Goal: Obtain resource: Obtain resource

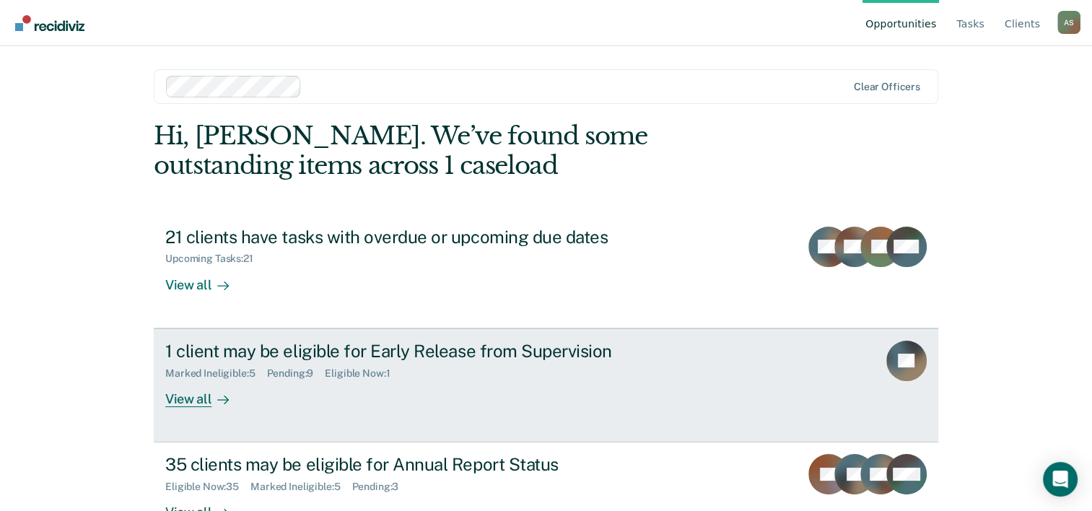
click at [495, 348] on div "1 client may be eligible for Early Release from Supervision" at bounding box center [418, 351] width 507 height 21
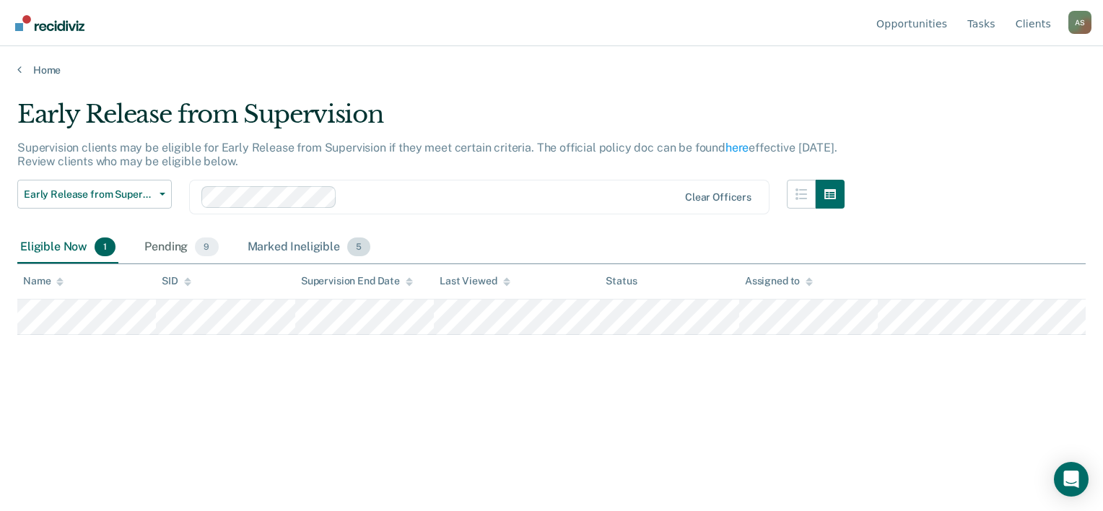
click at [295, 240] on div "Marked Ineligible 5" at bounding box center [309, 248] width 129 height 32
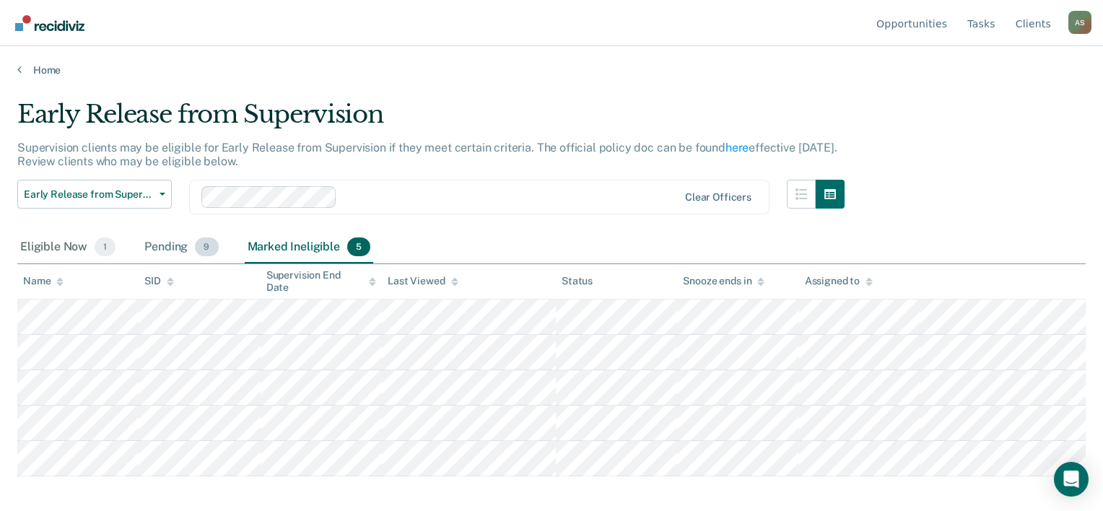
click at [176, 243] on div "Pending 9" at bounding box center [180, 248] width 79 height 32
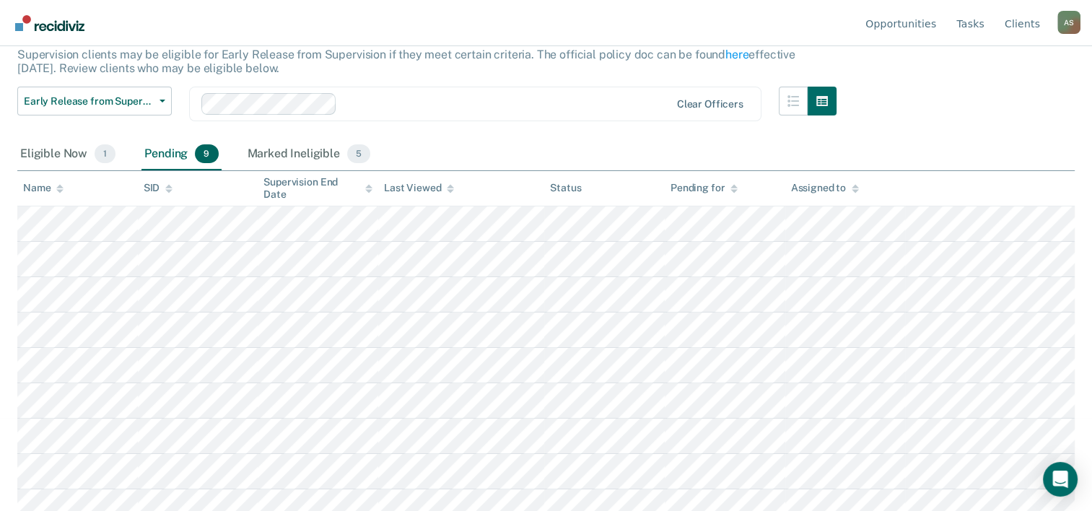
scroll to position [105, 0]
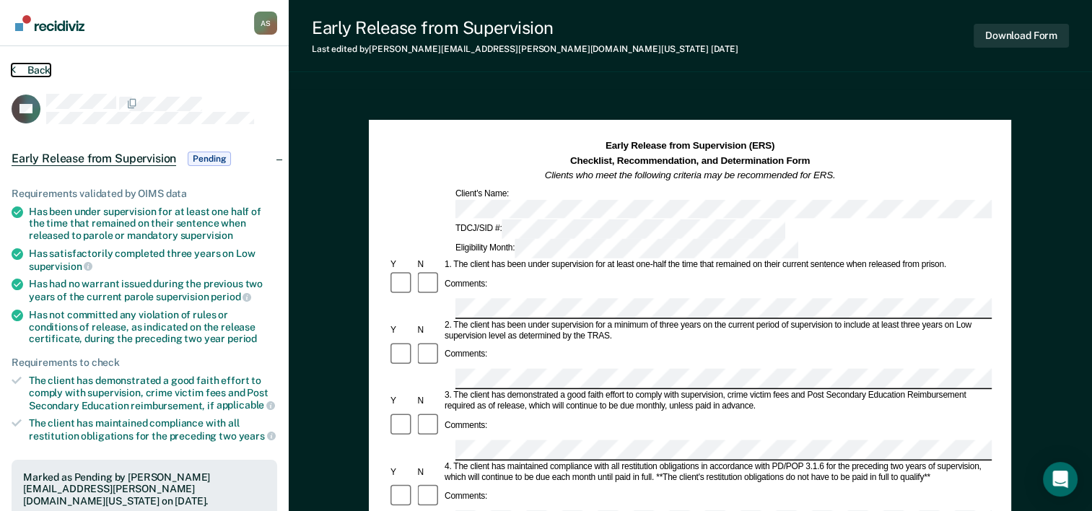
click at [38, 66] on button "Back" at bounding box center [31, 70] width 39 height 13
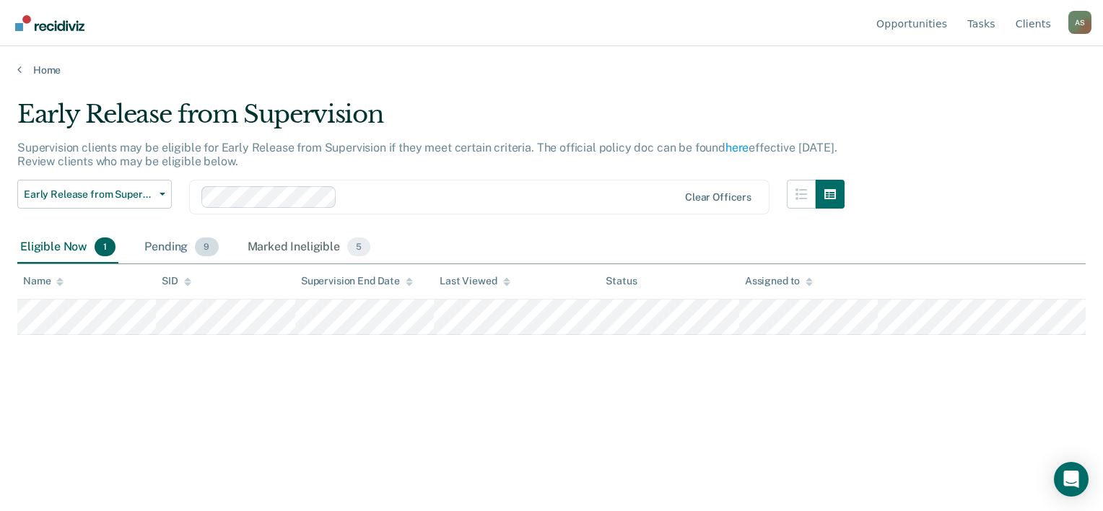
click at [189, 253] on div "Pending 9" at bounding box center [180, 248] width 79 height 32
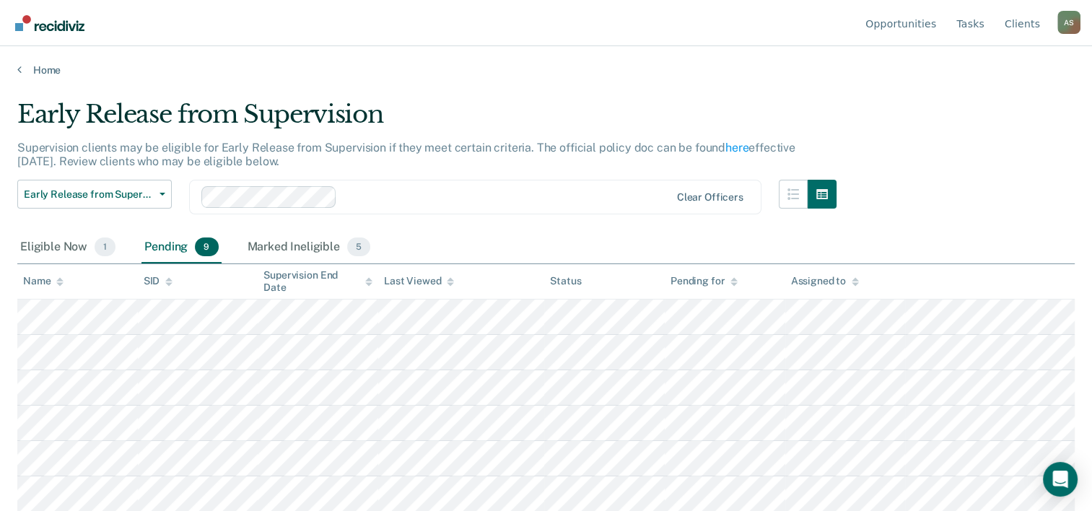
scroll to position [105, 0]
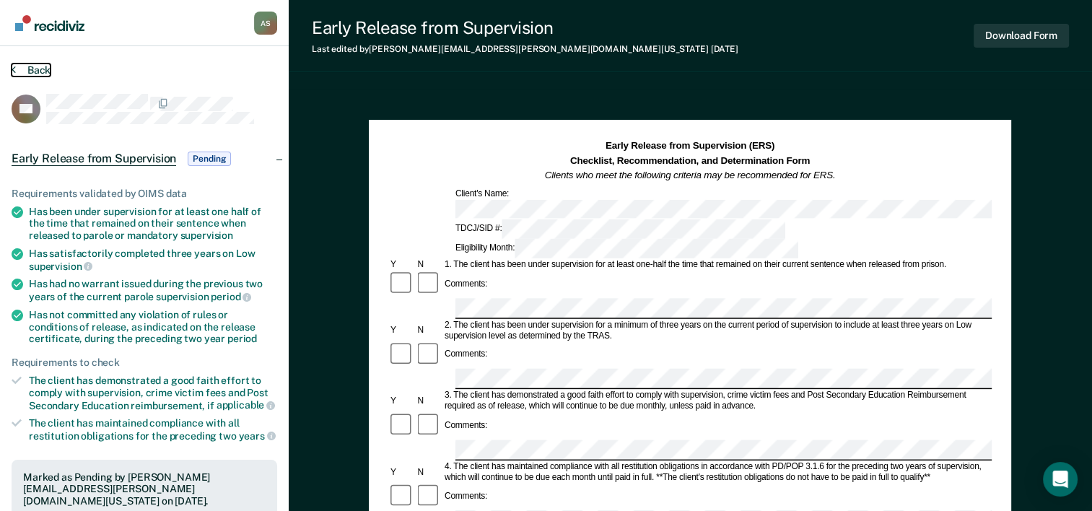
click at [31, 64] on button "Back" at bounding box center [31, 70] width 39 height 13
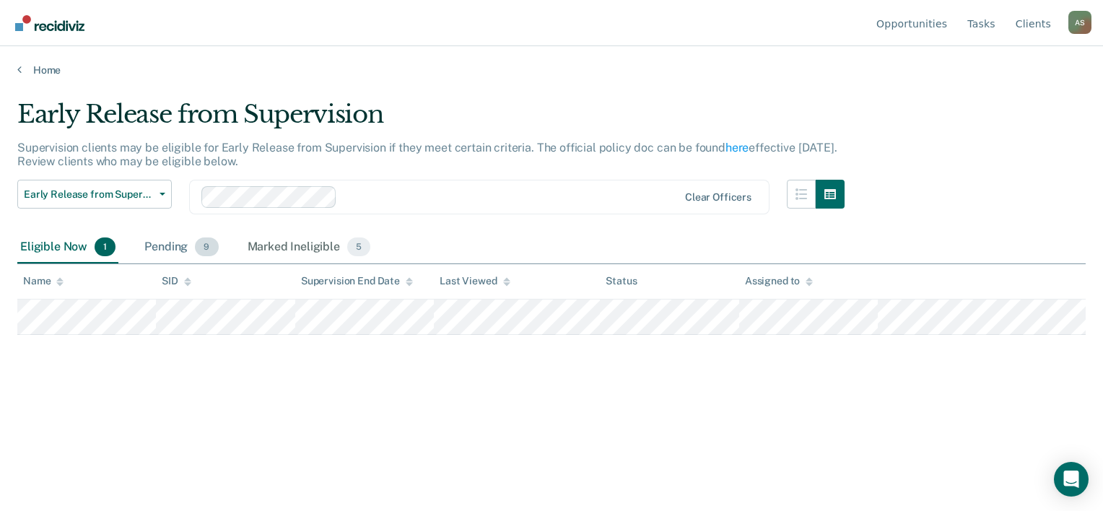
click at [195, 247] on span "9" at bounding box center [206, 247] width 23 height 19
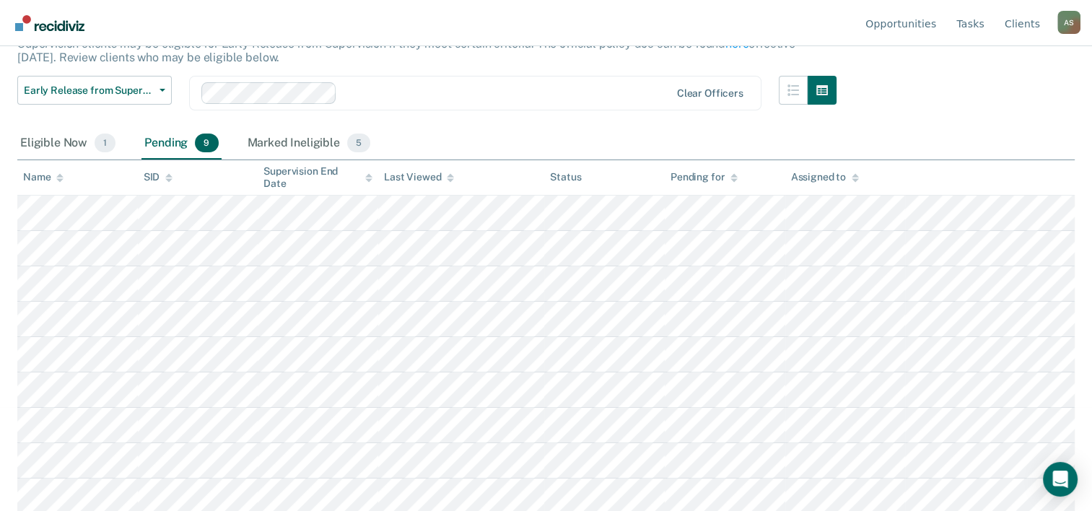
scroll to position [105, 0]
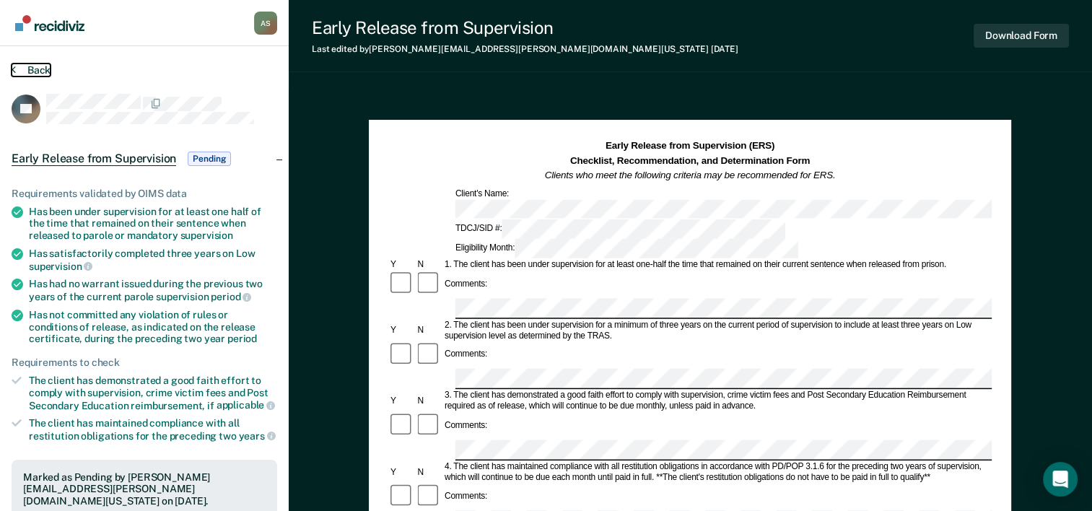
click at [33, 74] on button "Back" at bounding box center [31, 70] width 39 height 13
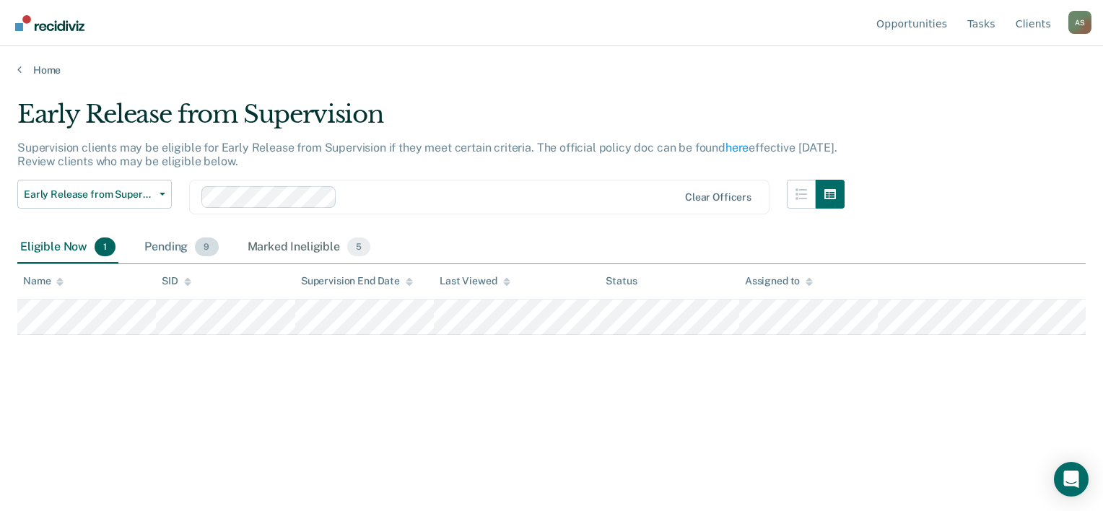
click at [193, 250] on div "Pending 9" at bounding box center [180, 248] width 79 height 32
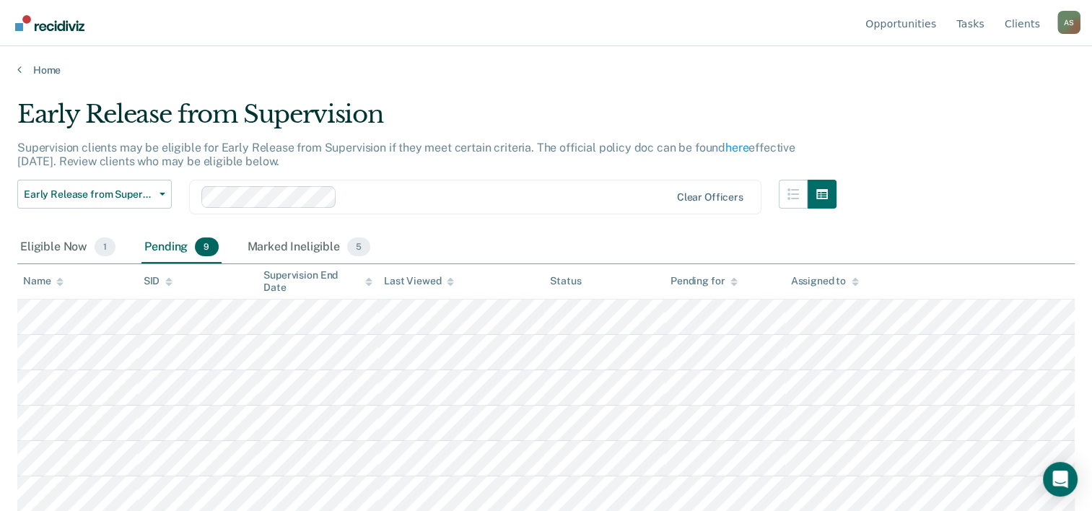
scroll to position [105, 0]
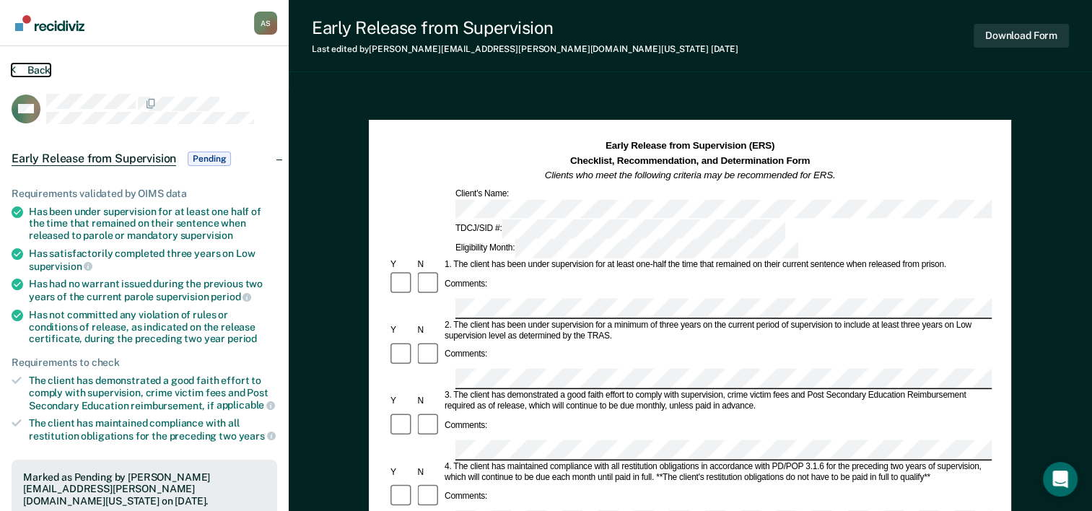
click at [35, 68] on button "Back" at bounding box center [31, 70] width 39 height 13
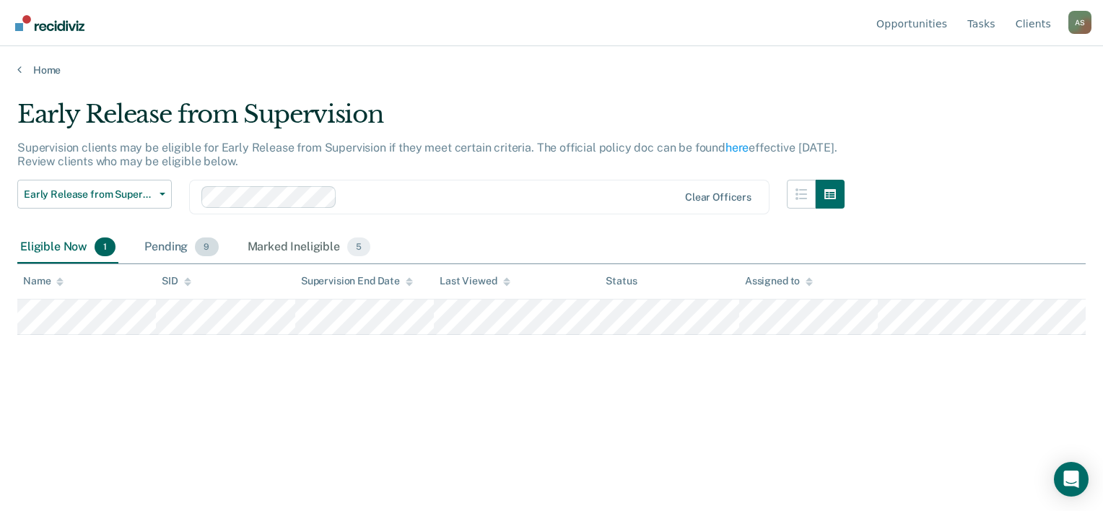
click at [180, 240] on div "Pending 9" at bounding box center [180, 248] width 79 height 32
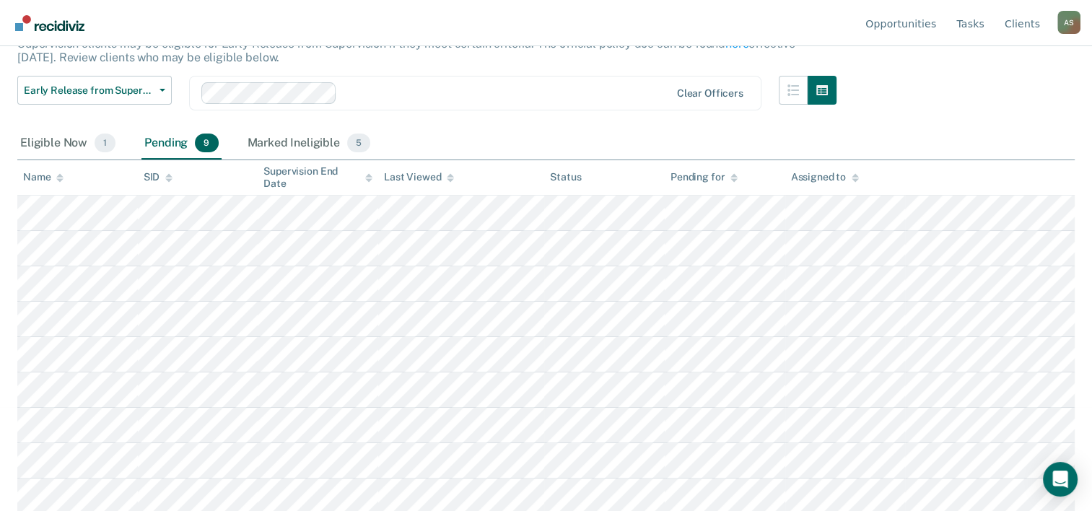
scroll to position [105, 0]
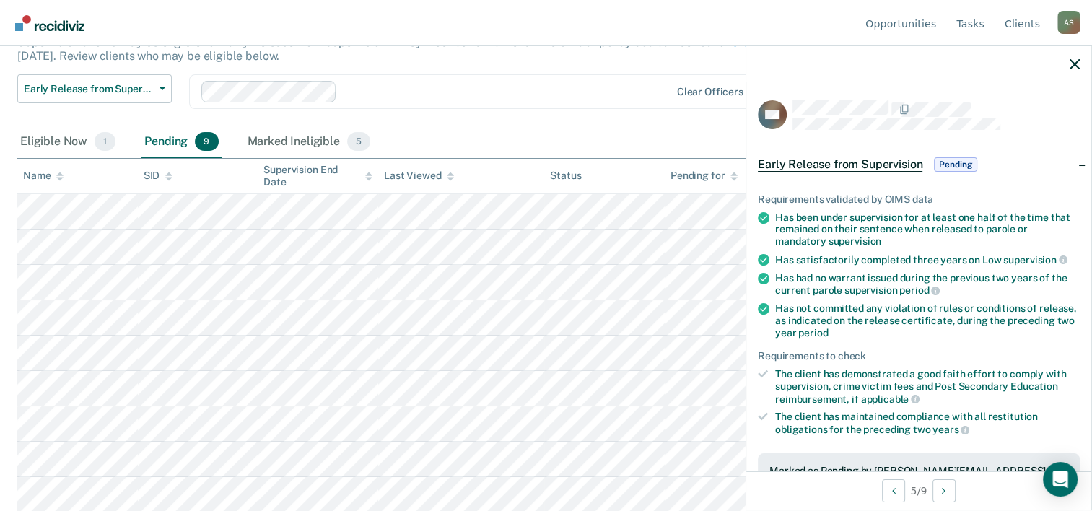
click at [803, 357] on div "Requirements to check" at bounding box center [919, 356] width 322 height 12
click at [617, 334] on tbody at bounding box center [546, 353] width 1058 height 318
click at [1075, 66] on icon "button" at bounding box center [1075, 64] width 10 height 10
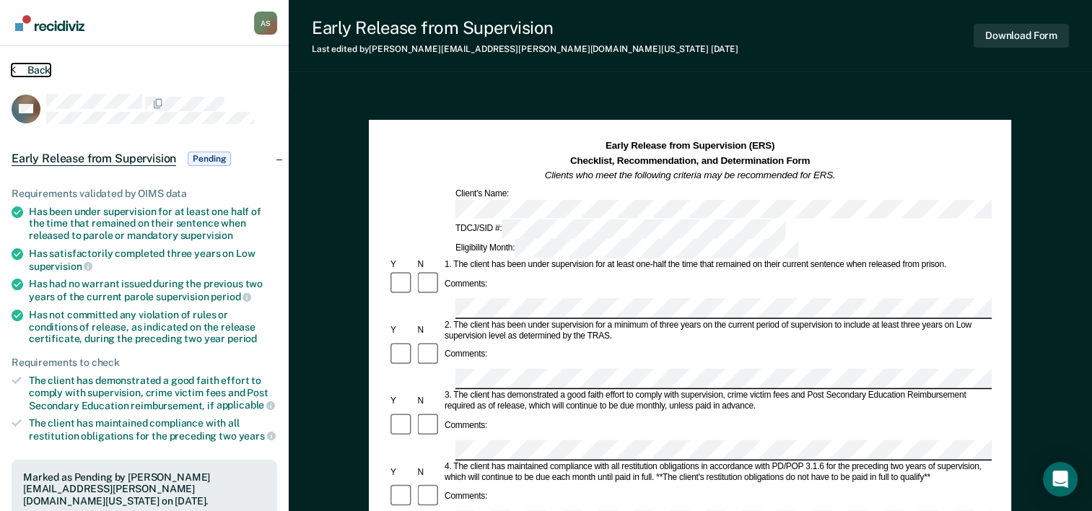
click at [35, 70] on button "Back" at bounding box center [31, 70] width 39 height 13
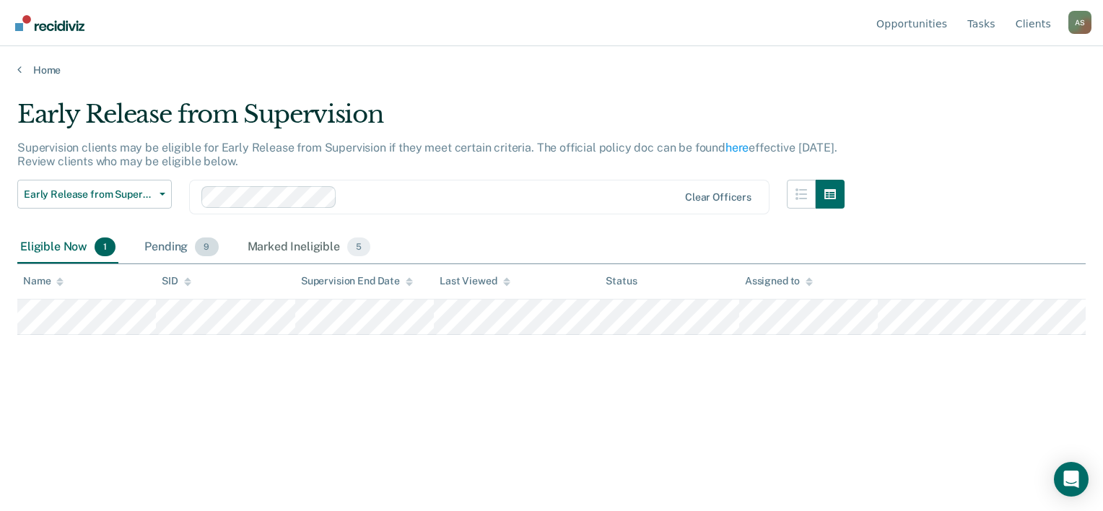
click at [169, 243] on div "Pending 9" at bounding box center [180, 248] width 79 height 32
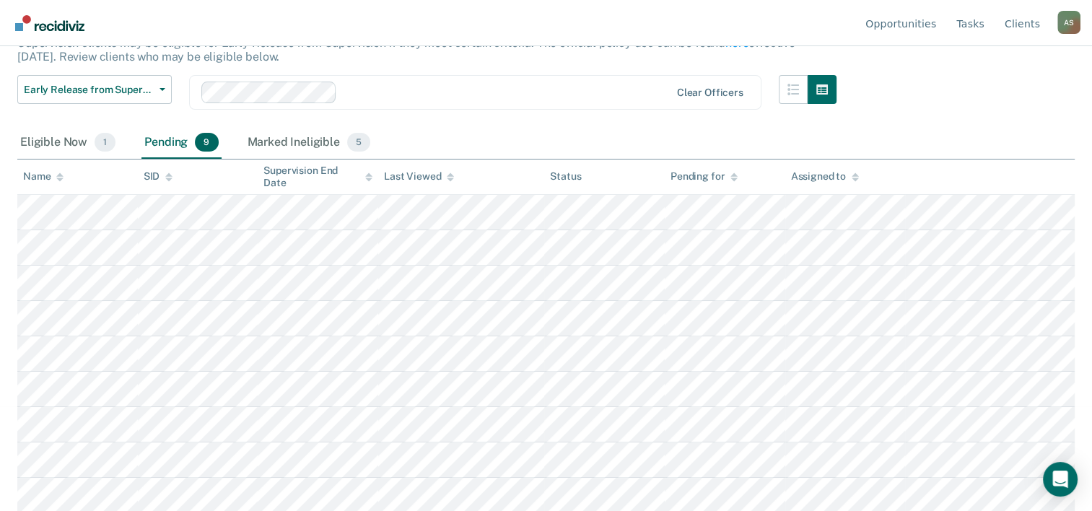
scroll to position [105, 0]
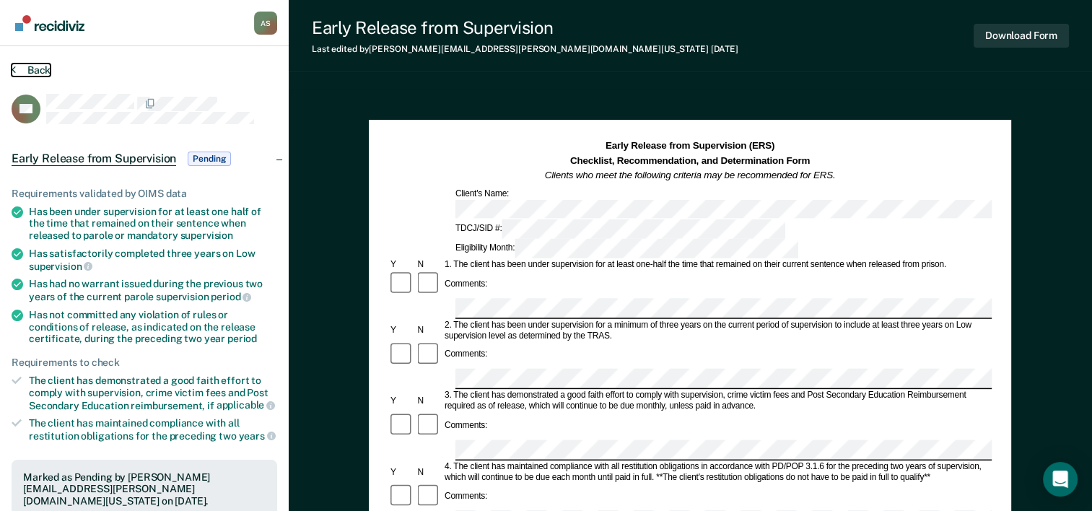
click at [30, 66] on button "Back" at bounding box center [31, 70] width 39 height 13
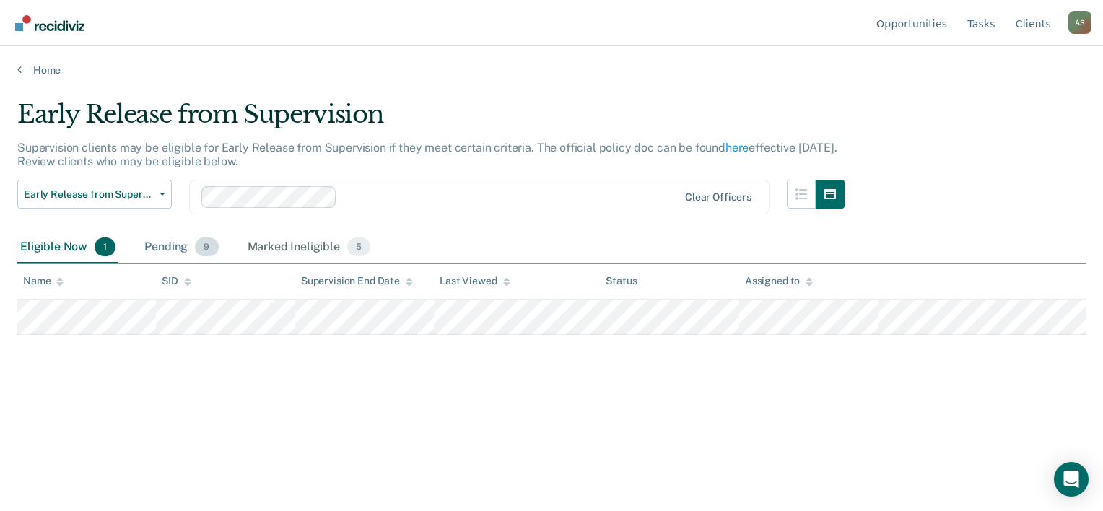
click at [165, 243] on div "Pending 9" at bounding box center [180, 248] width 79 height 32
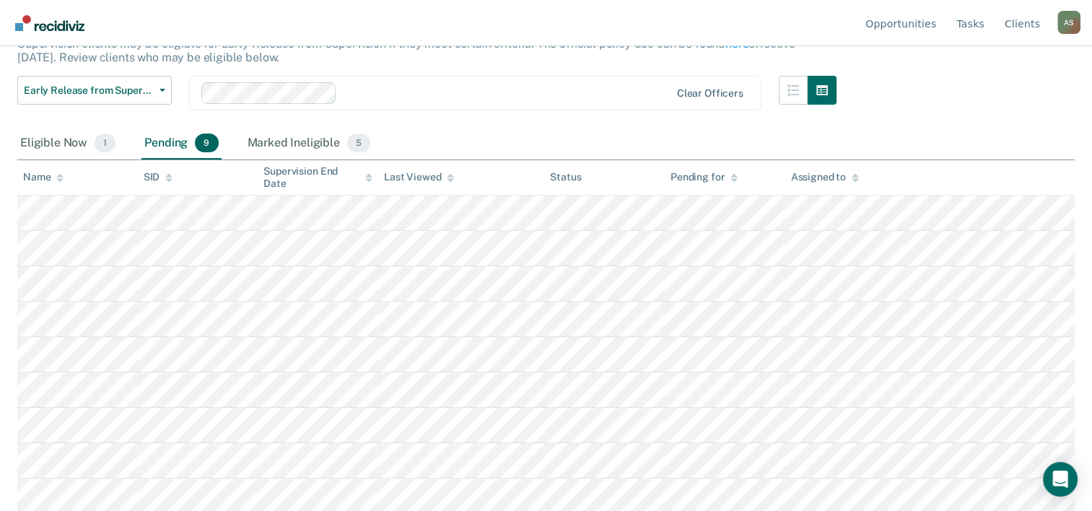
scroll to position [105, 0]
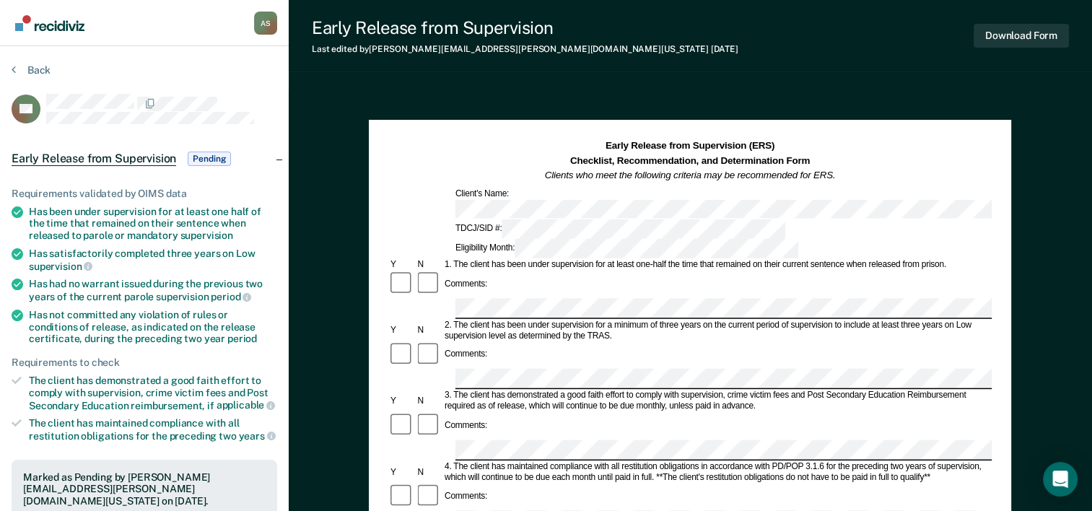
click at [27, 61] on section "Back RP Early Release from Supervision Pending Requirements validated by OIMS d…" at bounding box center [144, 437] width 289 height 783
click at [27, 69] on button "Back" at bounding box center [31, 70] width 39 height 13
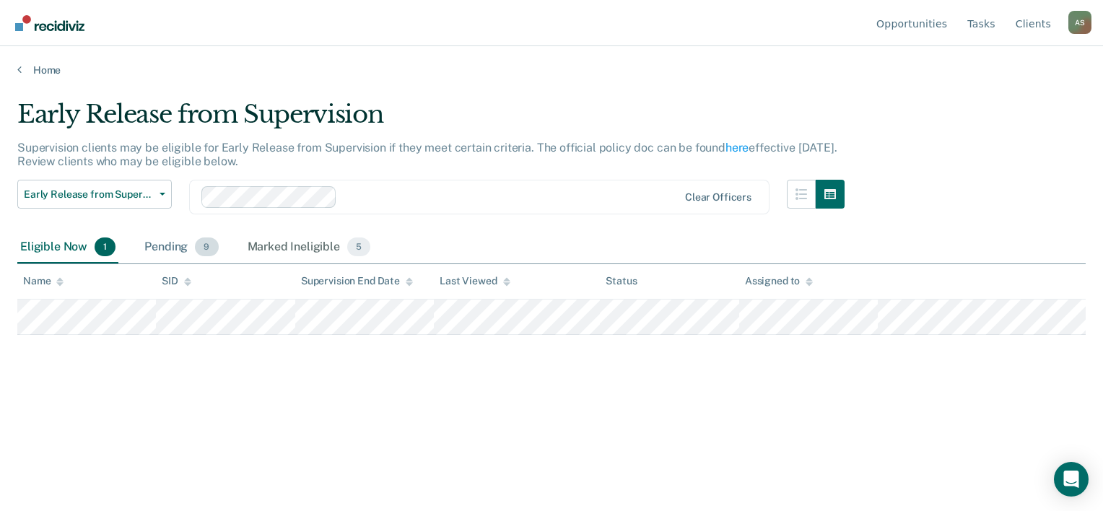
click at [163, 244] on div "Pending 9" at bounding box center [180, 248] width 79 height 32
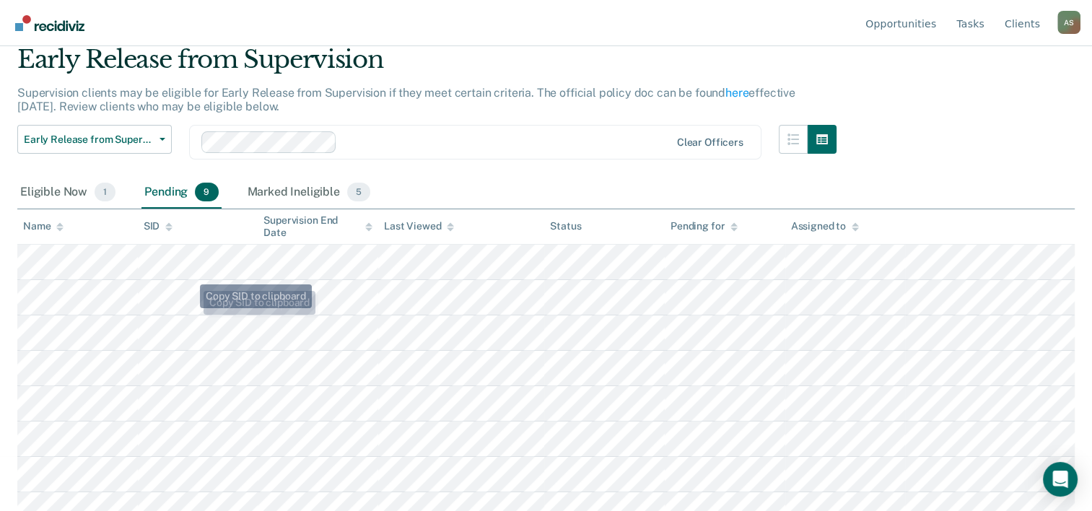
scroll to position [105, 0]
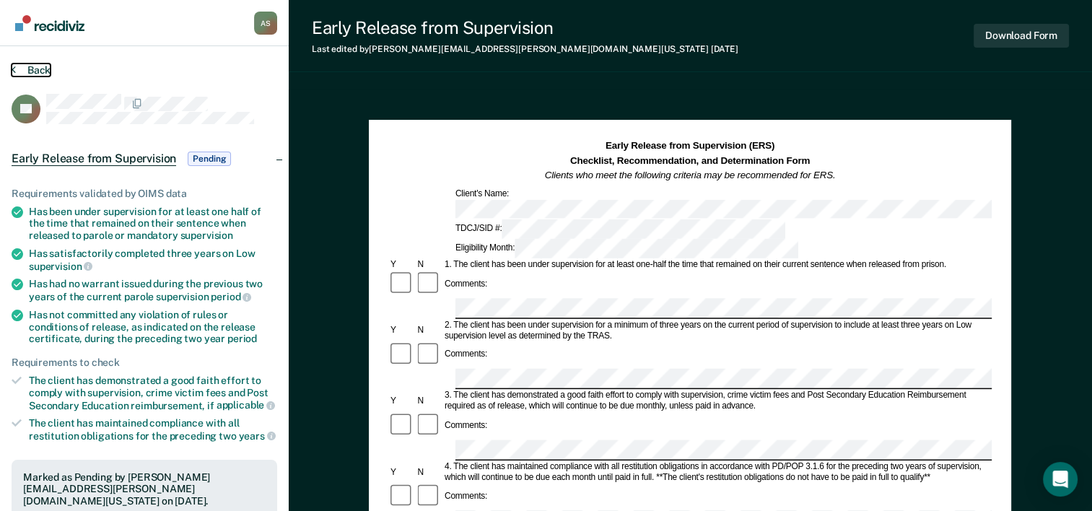
click at [32, 64] on button "Back" at bounding box center [31, 70] width 39 height 13
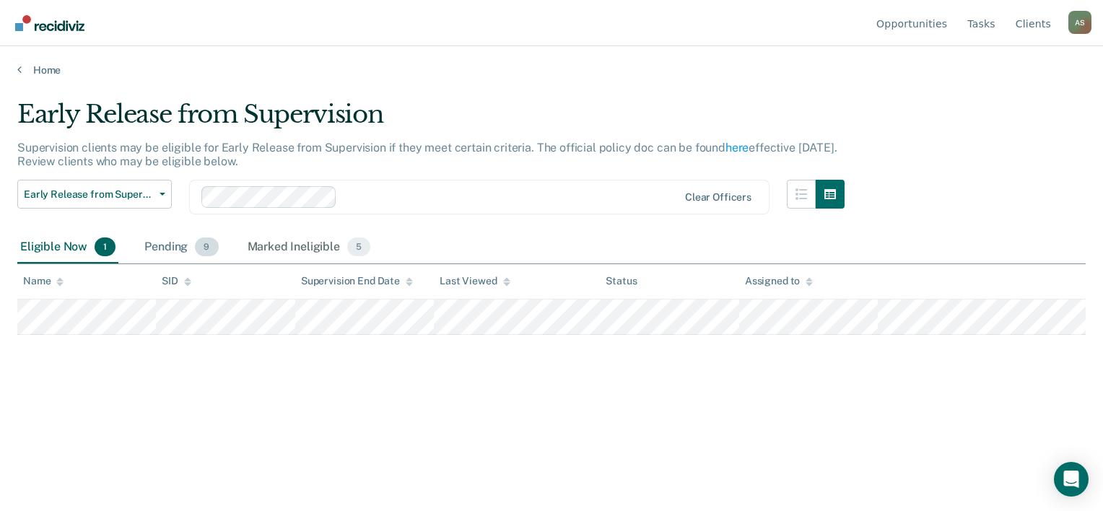
click at [154, 250] on div "Pending 9" at bounding box center [180, 248] width 79 height 32
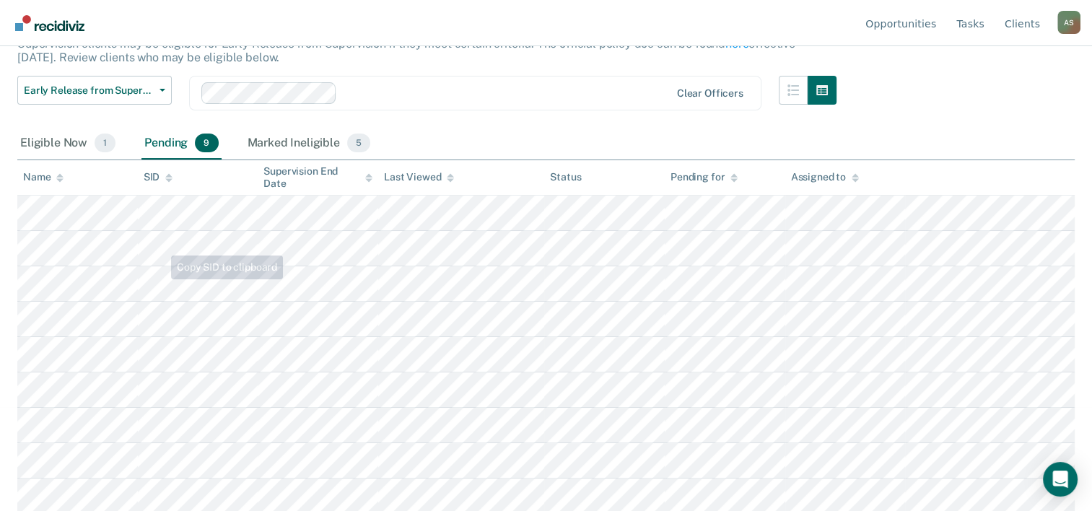
scroll to position [105, 0]
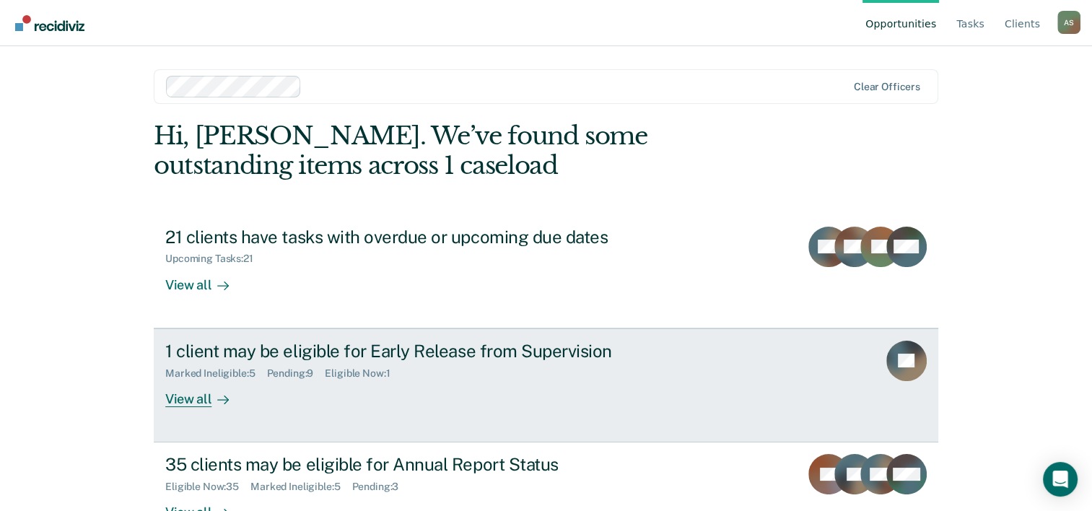
click at [314, 348] on div "1 client may be eligible for Early Release from Supervision" at bounding box center [418, 351] width 507 height 21
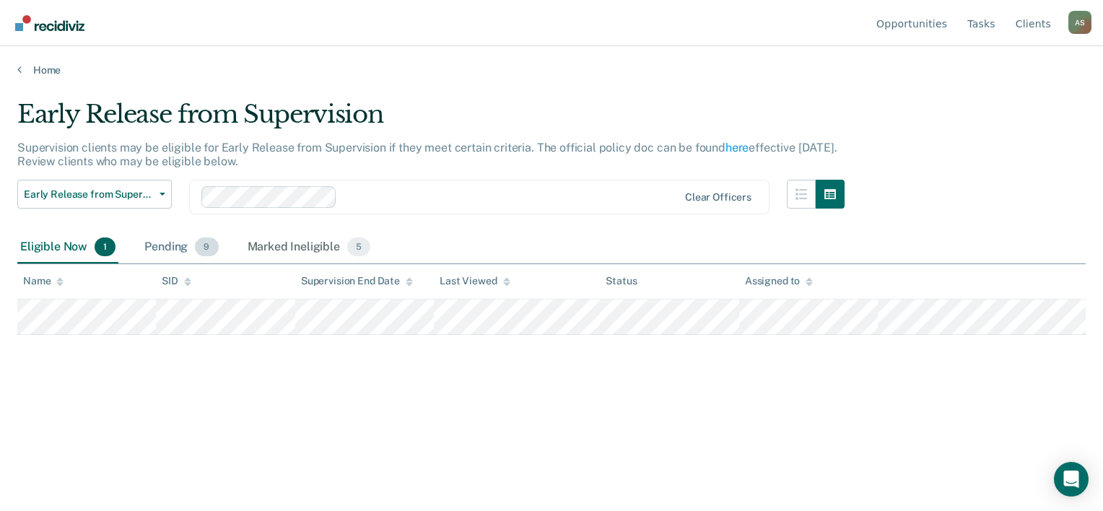
click at [191, 240] on div "Pending 9" at bounding box center [180, 248] width 79 height 32
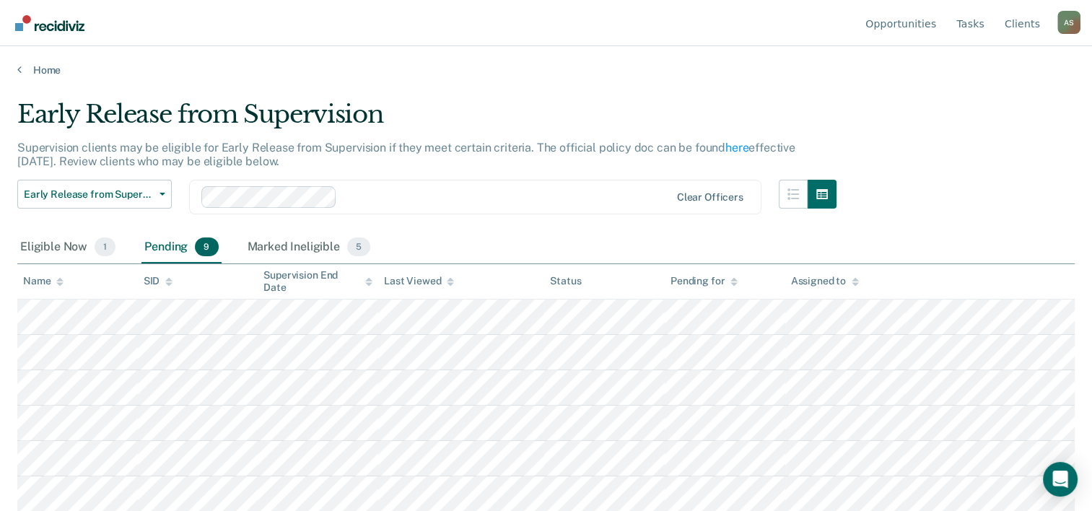
scroll to position [72, 0]
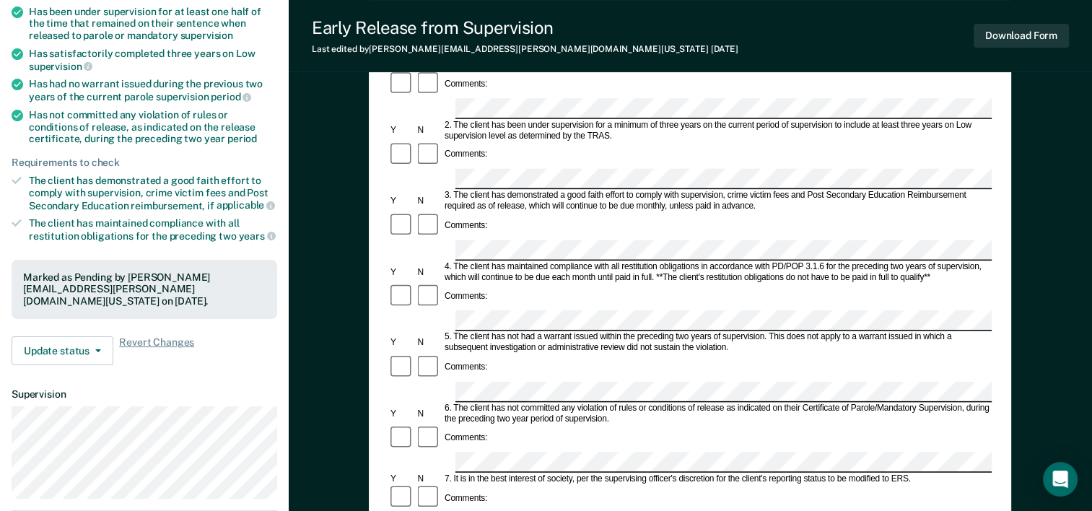
scroll to position [217, 0]
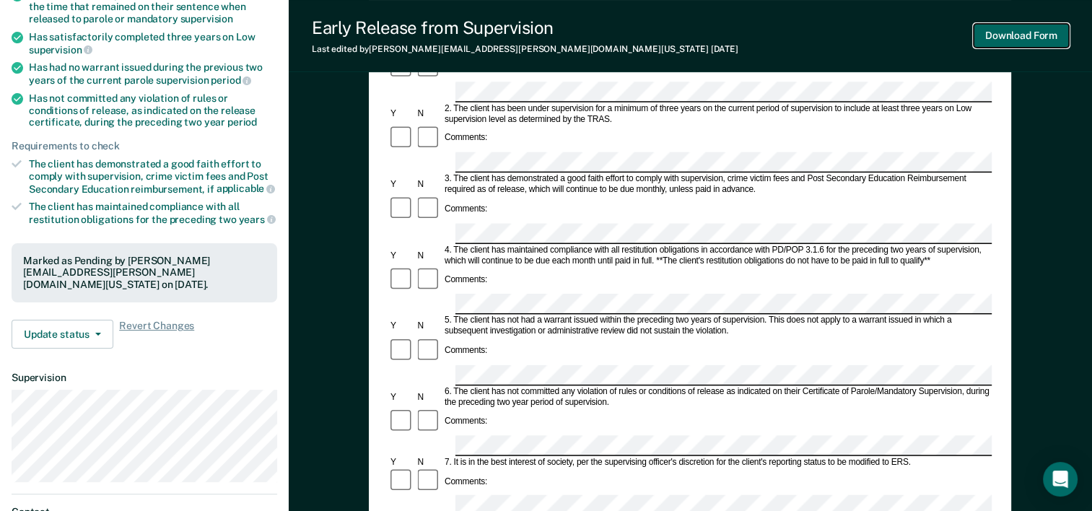
click at [989, 33] on button "Download Form" at bounding box center [1021, 36] width 95 height 24
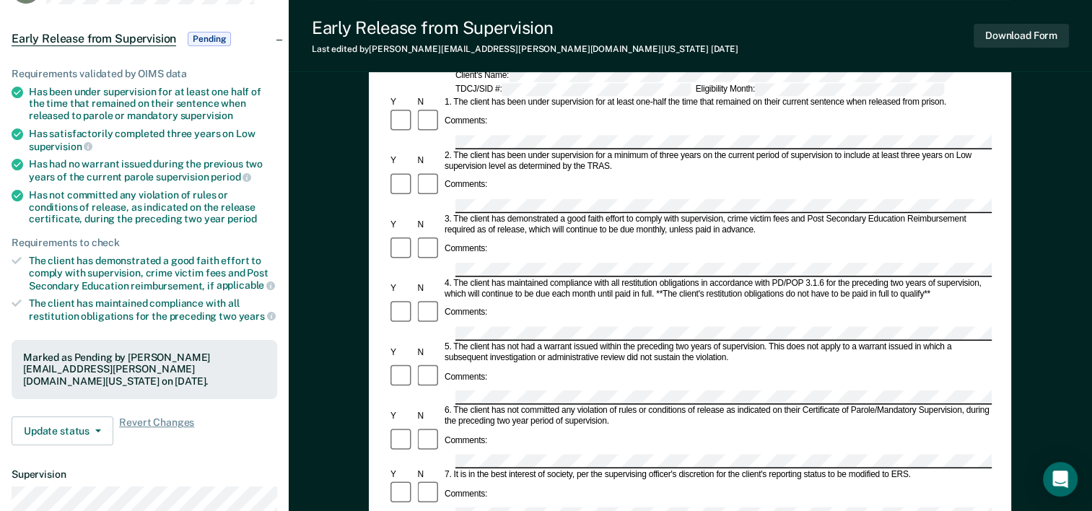
scroll to position [144, 0]
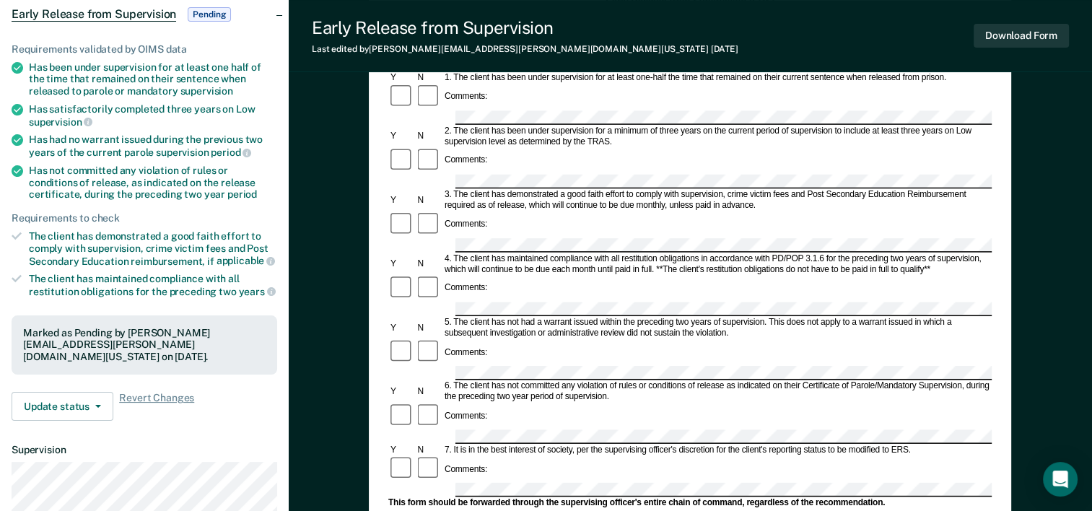
click at [418, 324] on form "Early Release from Supervision (ERS) Checklist, Recommendation, and Determinati…" at bounding box center [689, 472] width 603 height 954
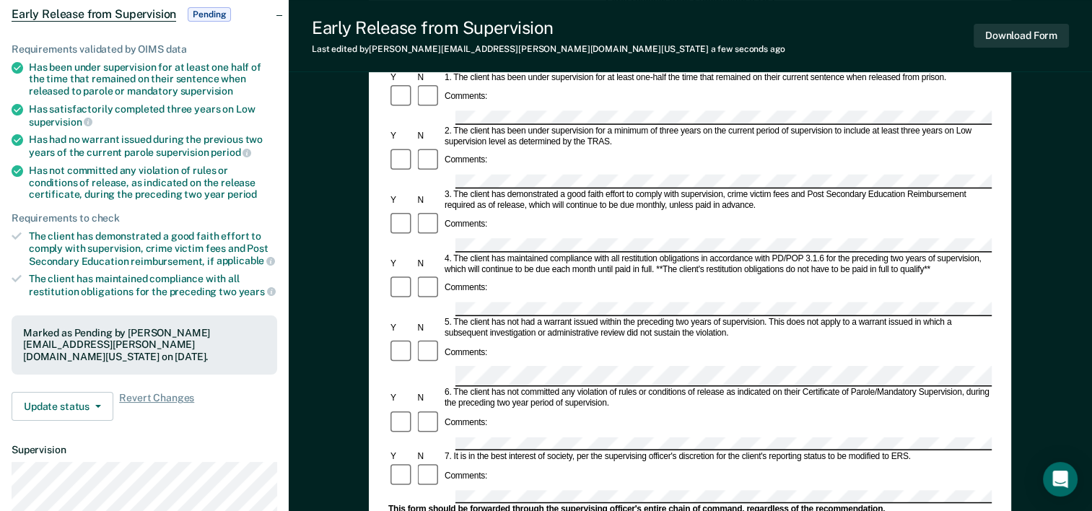
click at [432, 366] on div at bounding box center [689, 376] width 603 height 21
click at [430, 453] on form "Early Release from Supervision (ERS) Checklist, Recommendation, and Determinati…" at bounding box center [689, 476] width 603 height 962
click at [450, 437] on div at bounding box center [689, 444] width 603 height 14
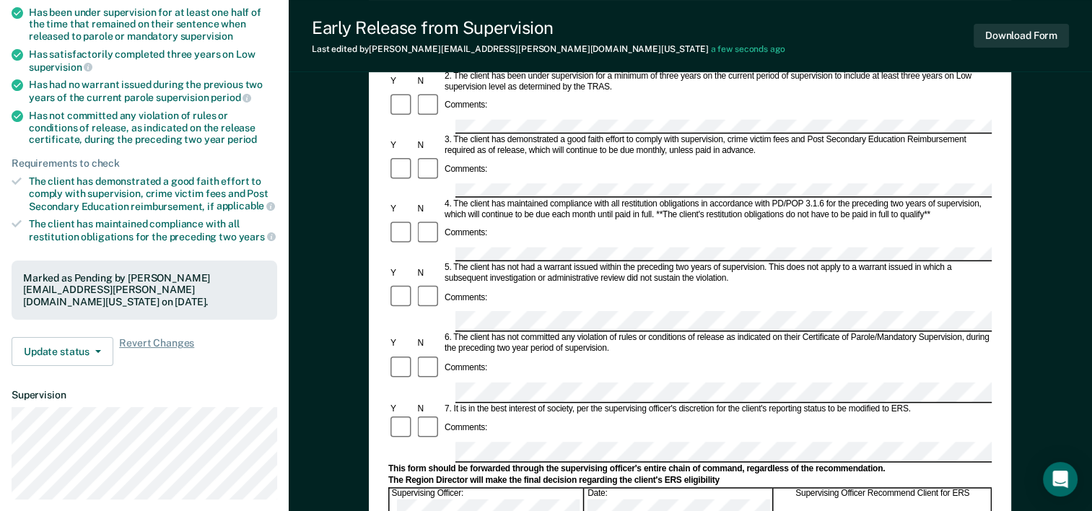
scroll to position [217, 0]
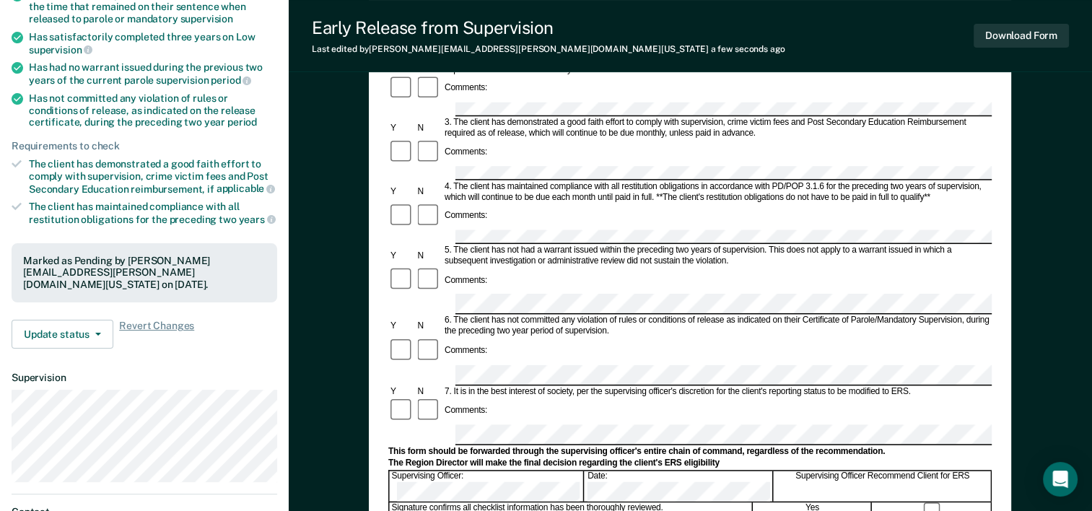
click at [402, 349] on form "Early Release from Supervision (ERS) Checklist, Recommendation, and Determinati…" at bounding box center [689, 410] width 603 height 975
click at [448, 430] on form "Early Release from Supervision (ERS) Checklist, Recommendation, and Determinati…" at bounding box center [689, 410] width 603 height 975
click at [625, 266] on div "Comments:" at bounding box center [689, 279] width 603 height 27
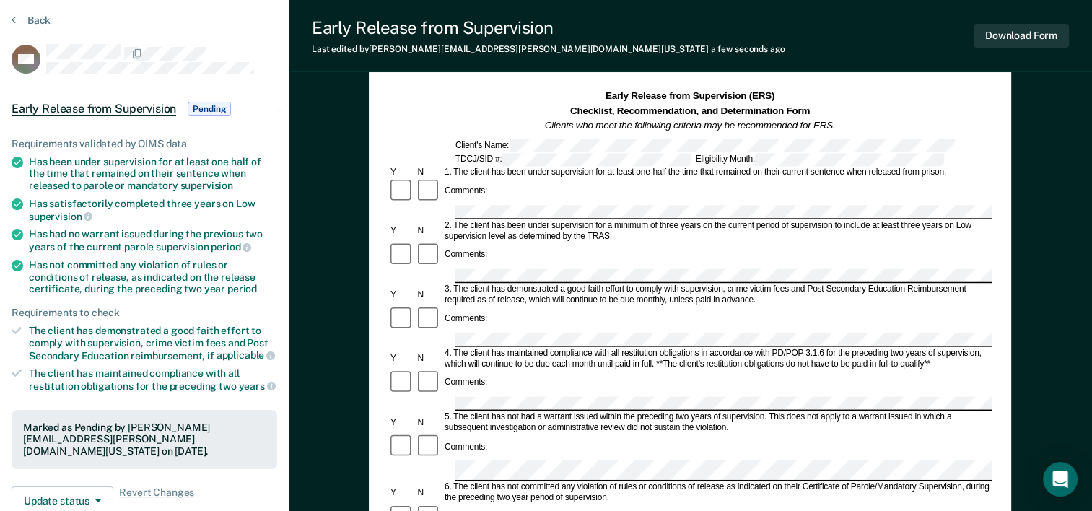
scroll to position [72, 0]
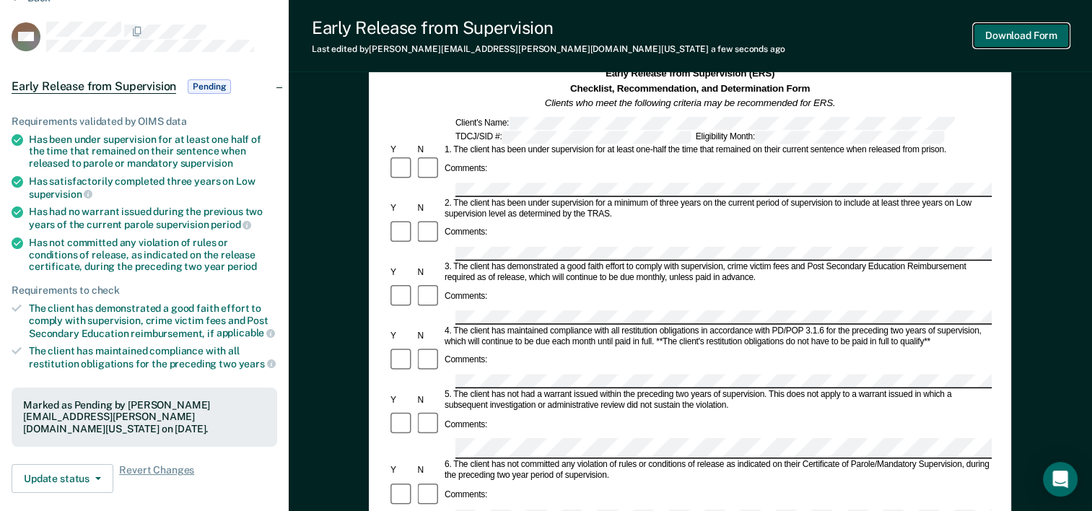
click at [1015, 38] on button "Download Form" at bounding box center [1021, 36] width 95 height 24
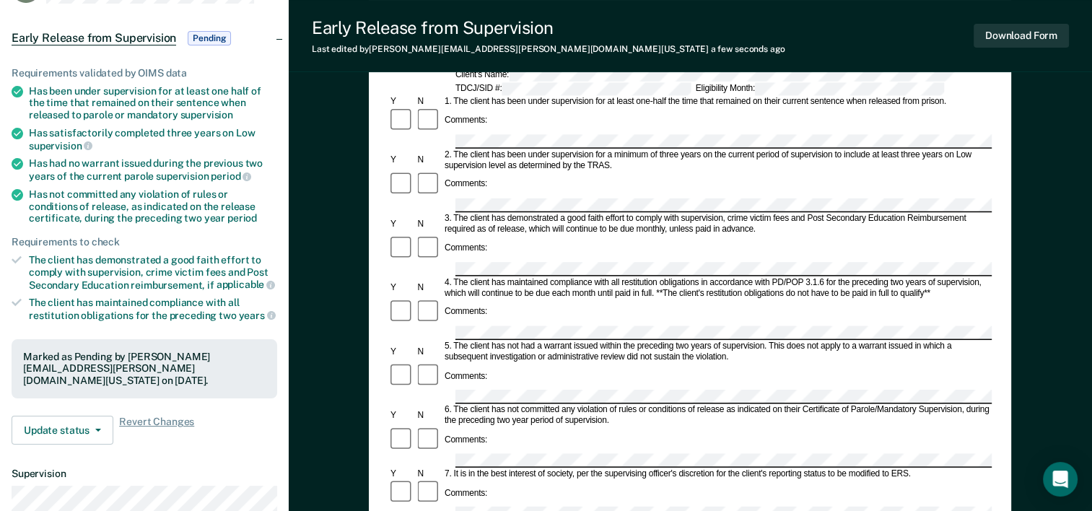
scroll to position [144, 0]
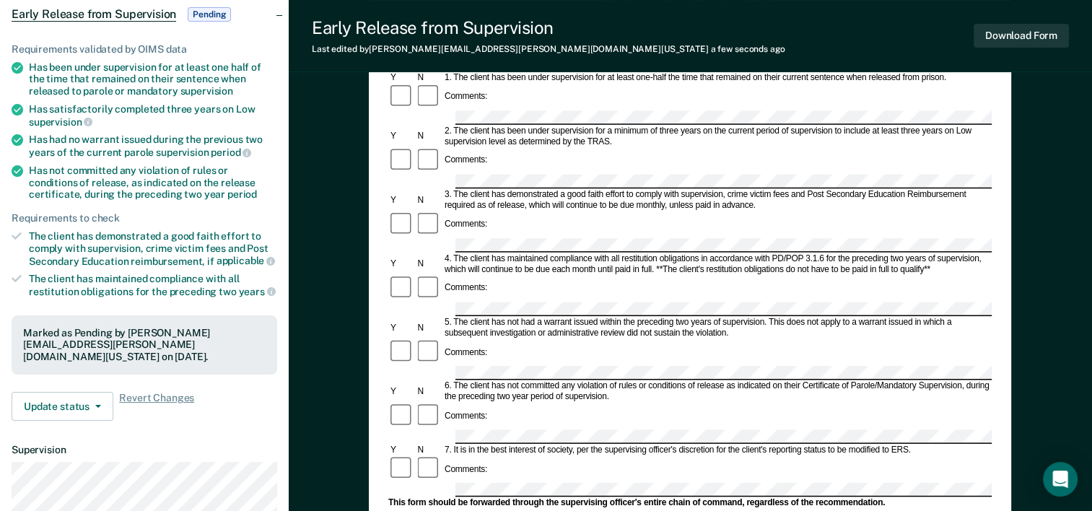
click at [416, 366] on div at bounding box center [689, 373] width 603 height 14
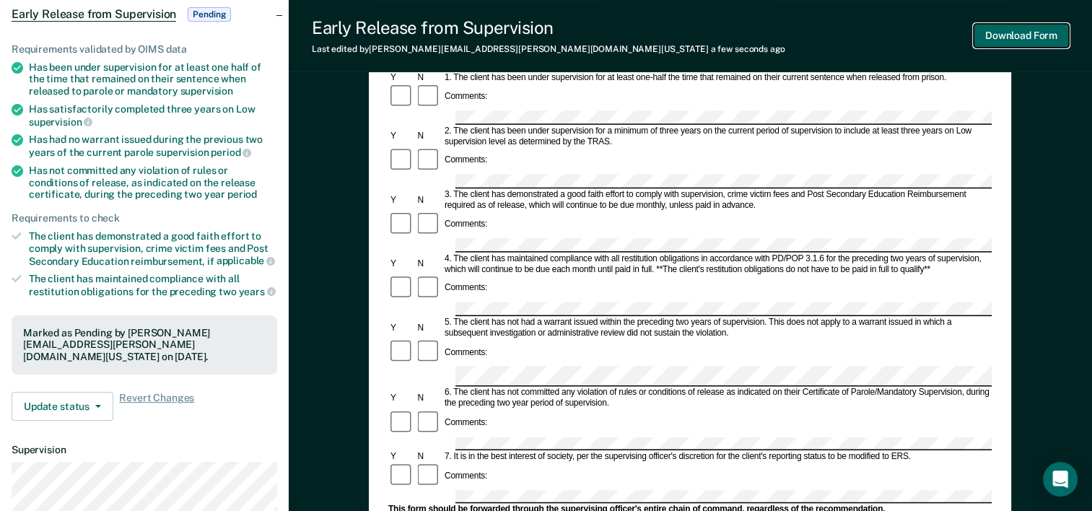
click at [987, 41] on button "Download Form" at bounding box center [1021, 36] width 95 height 24
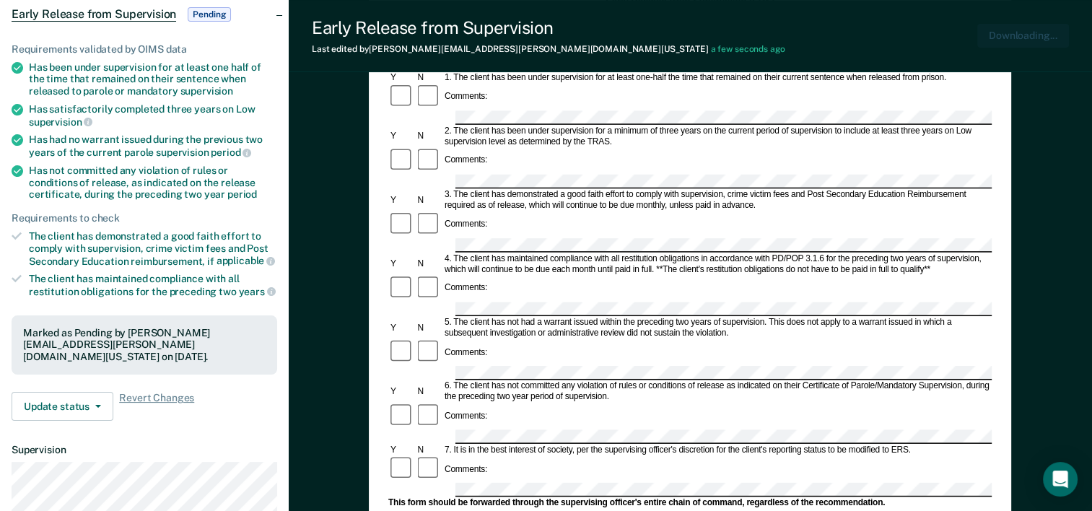
scroll to position [0, 0]
click at [693, 381] on div "6. The client has not committed any violation of rules or conditions of release…" at bounding box center [717, 392] width 549 height 22
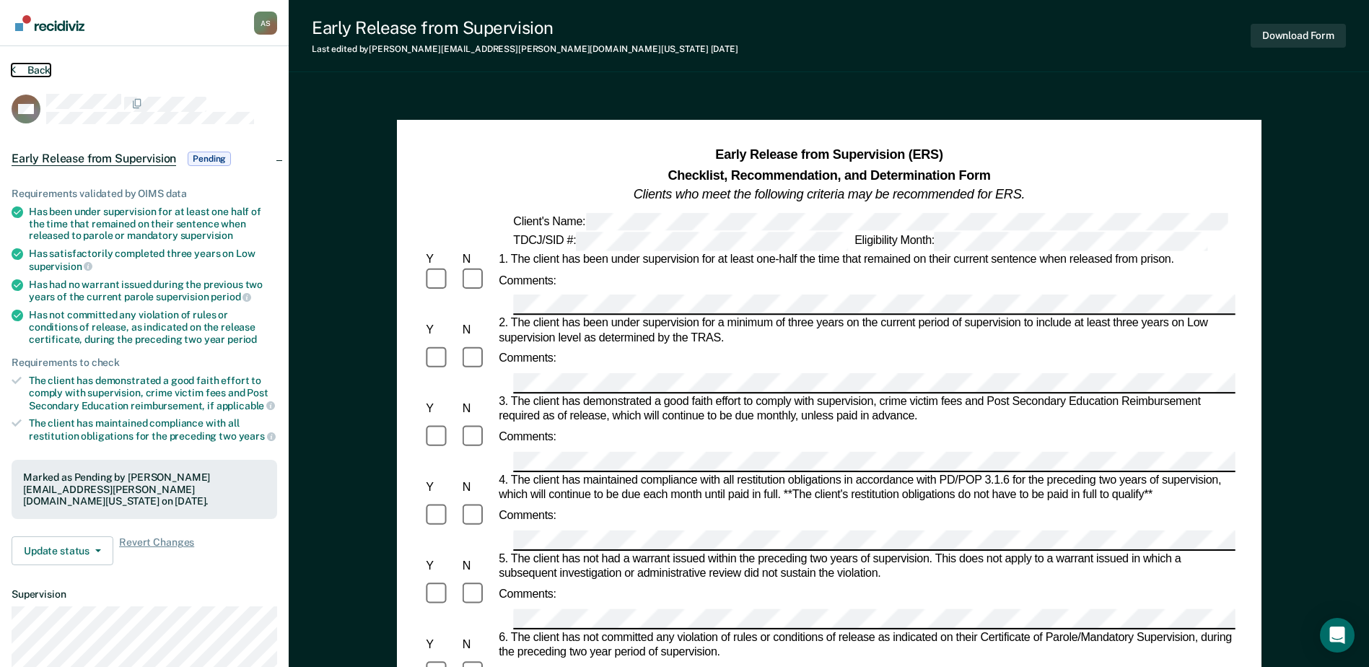
click at [33, 69] on button "Back" at bounding box center [31, 70] width 39 height 13
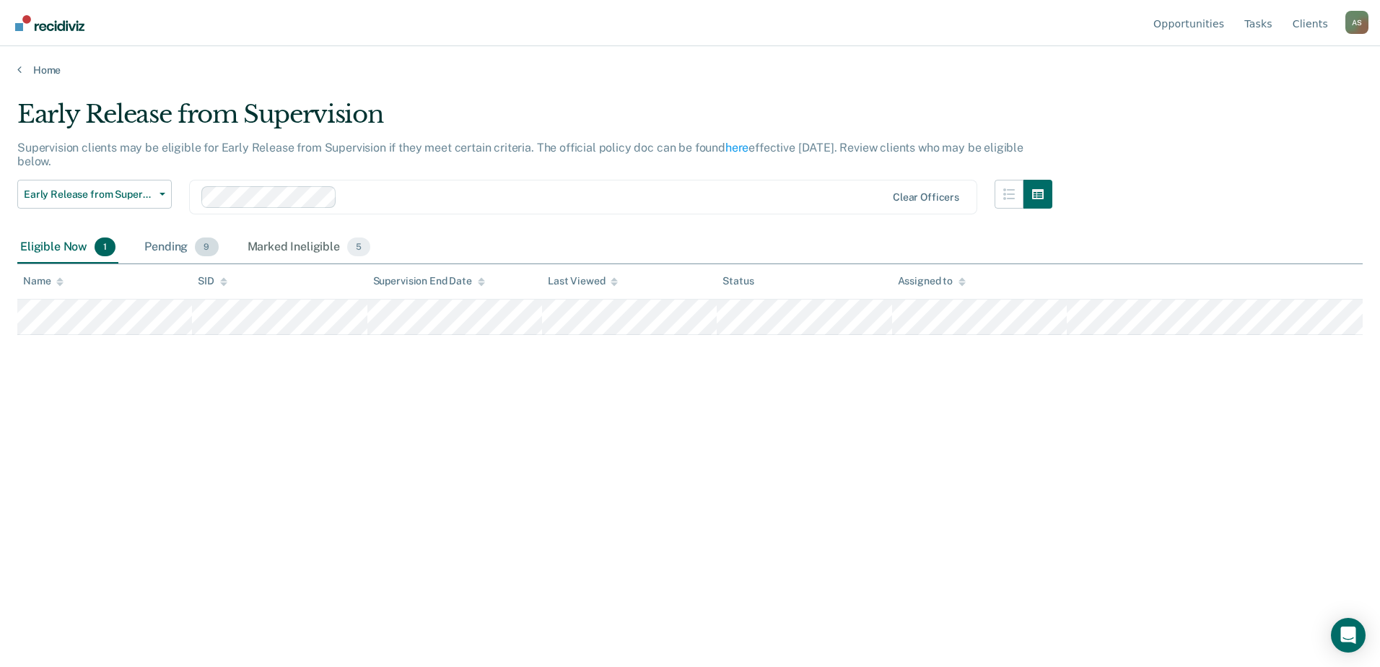
click at [189, 249] on div "Pending 9" at bounding box center [180, 248] width 79 height 32
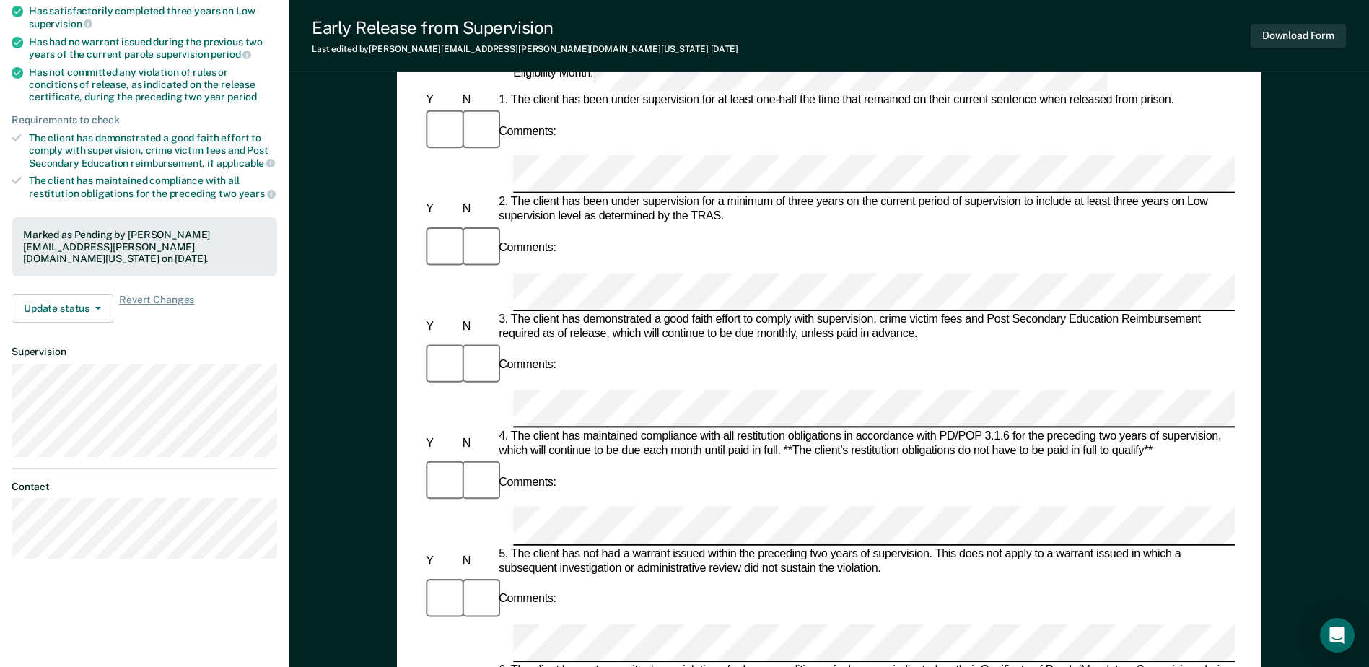
scroll to position [289, 0]
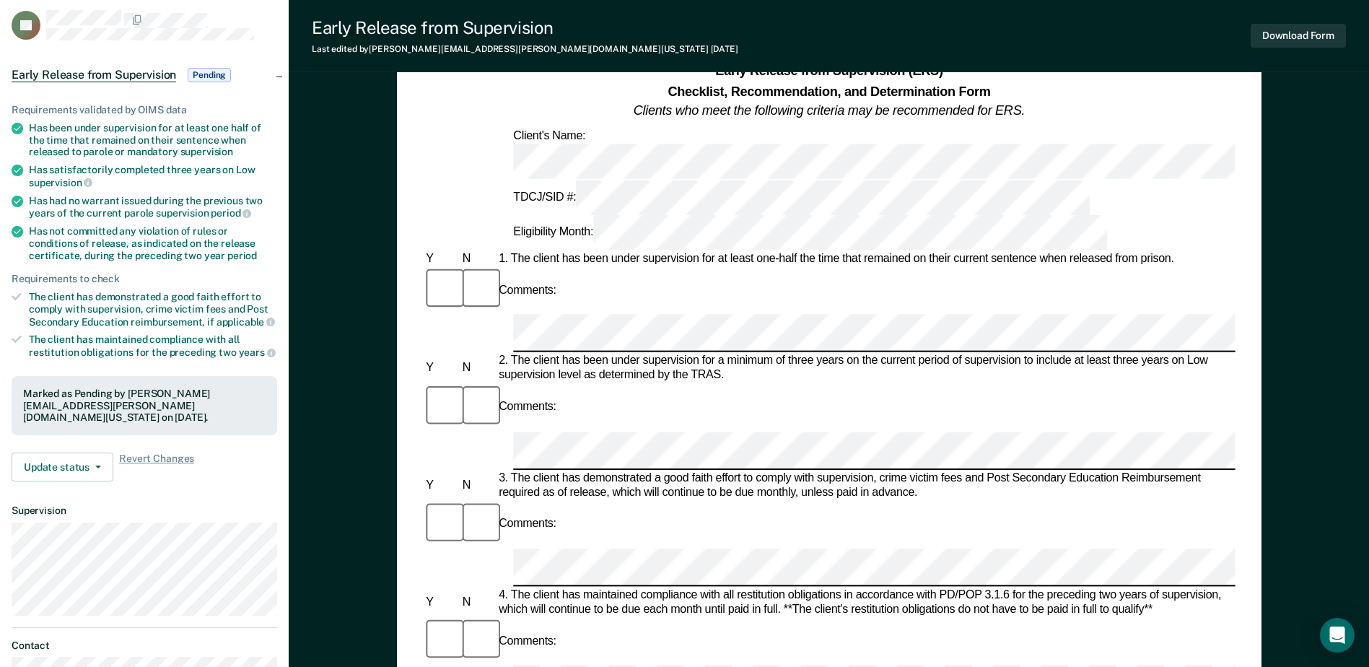
scroll to position [0, 0]
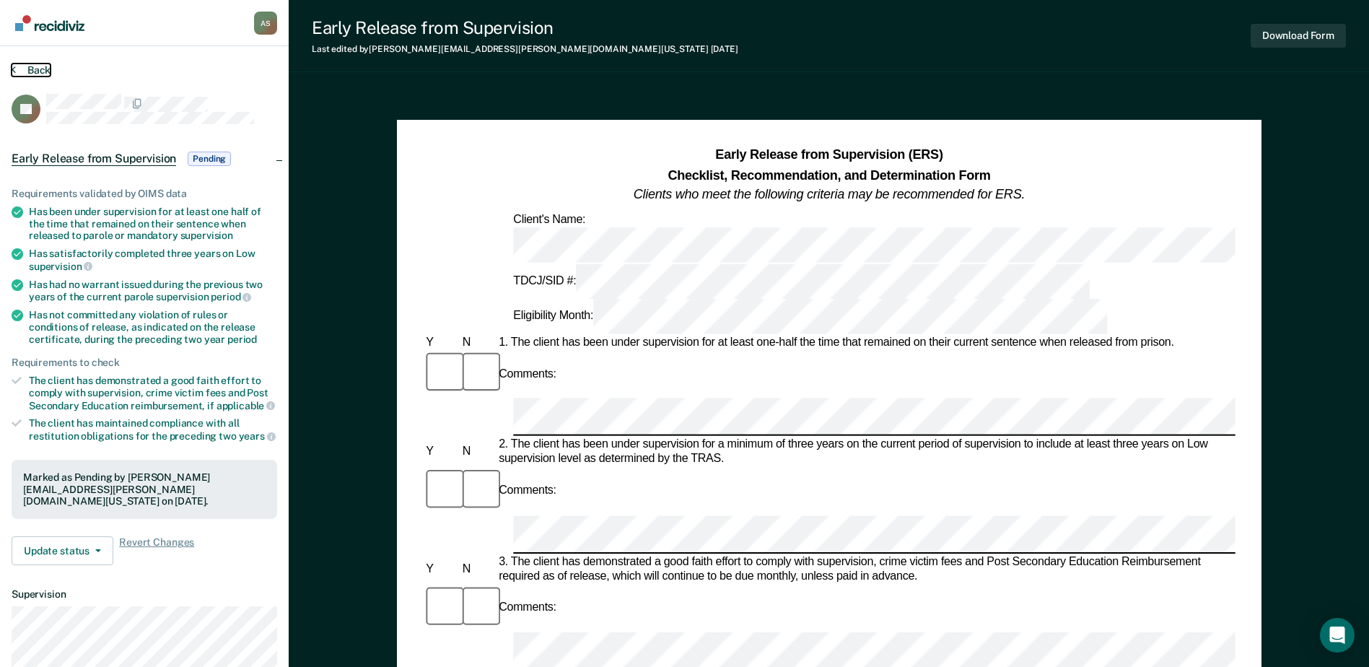
click at [41, 66] on button "Back" at bounding box center [31, 70] width 39 height 13
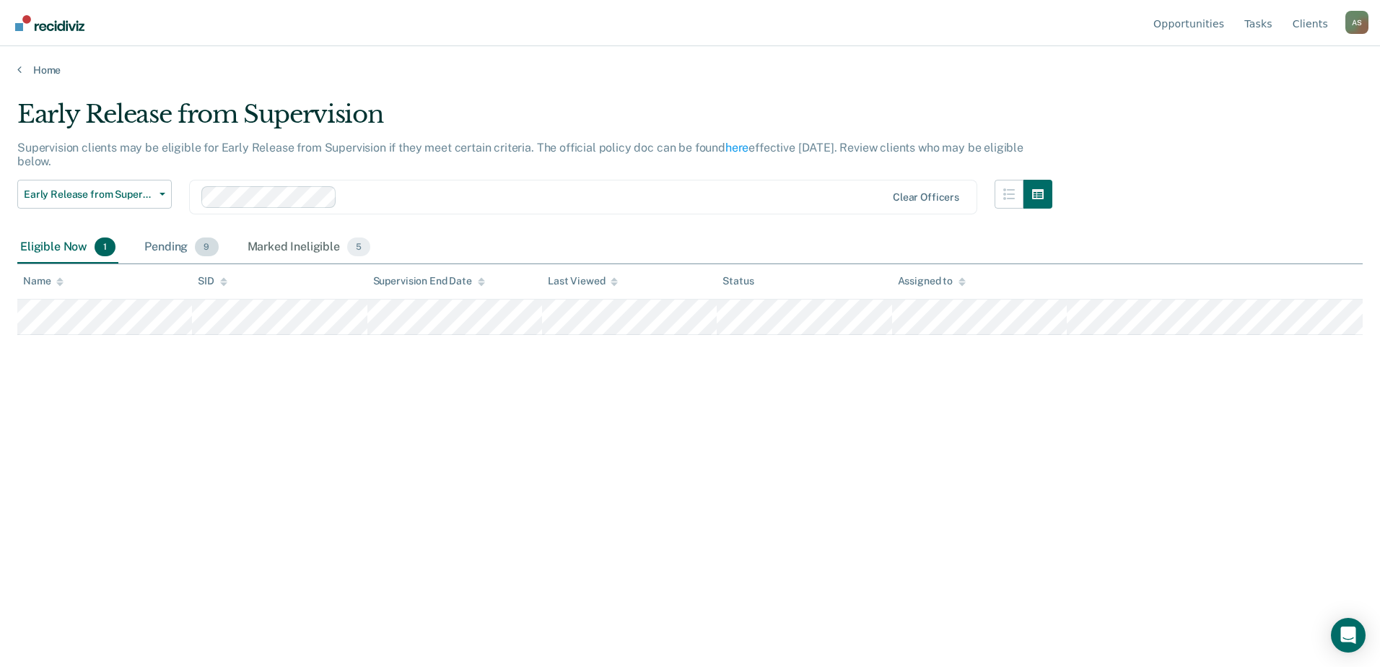
click at [201, 248] on span "9" at bounding box center [206, 247] width 23 height 19
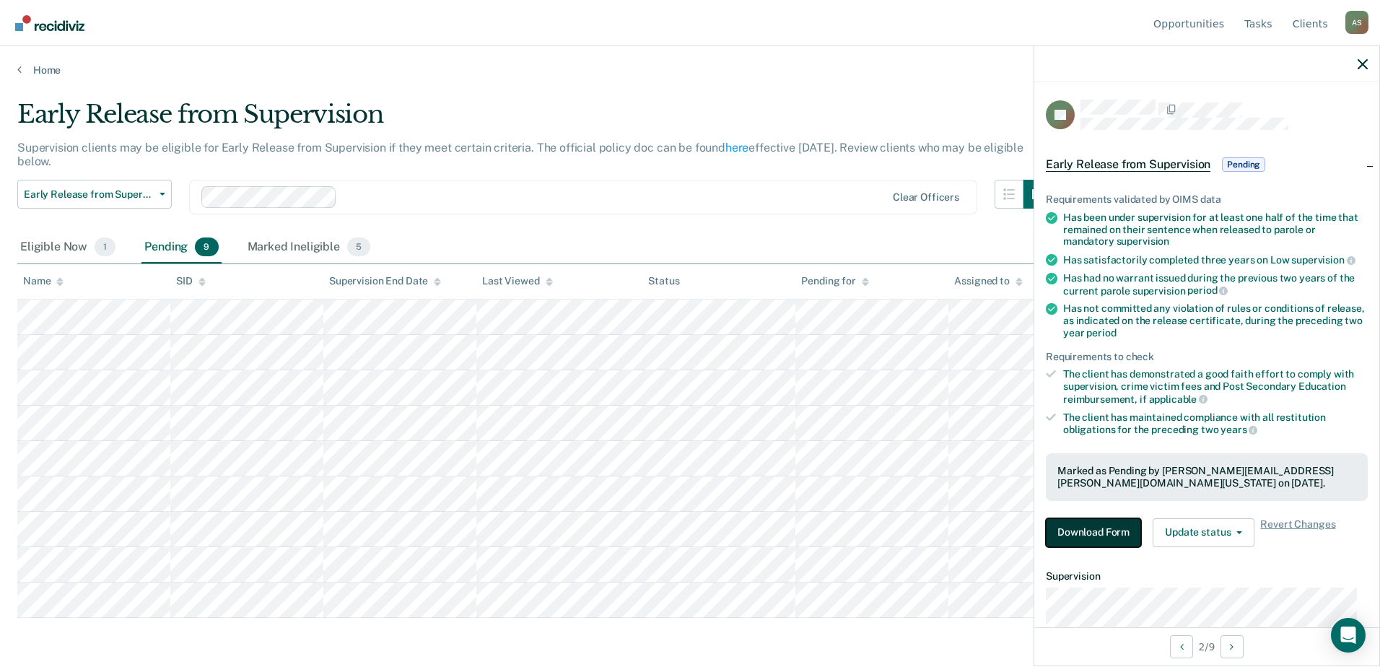
click at [1083, 510] on button "Download Form" at bounding box center [1093, 532] width 95 height 29
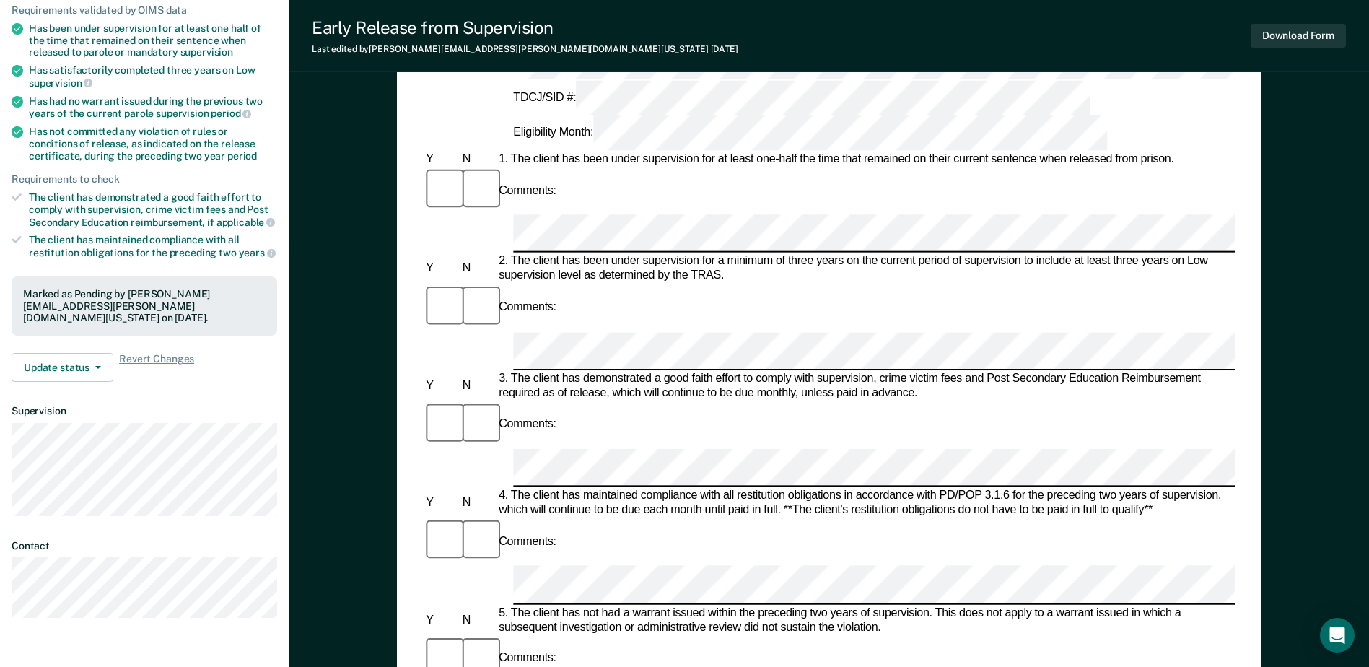
scroll to position [217, 0]
